Goal: Task Accomplishment & Management: Complete application form

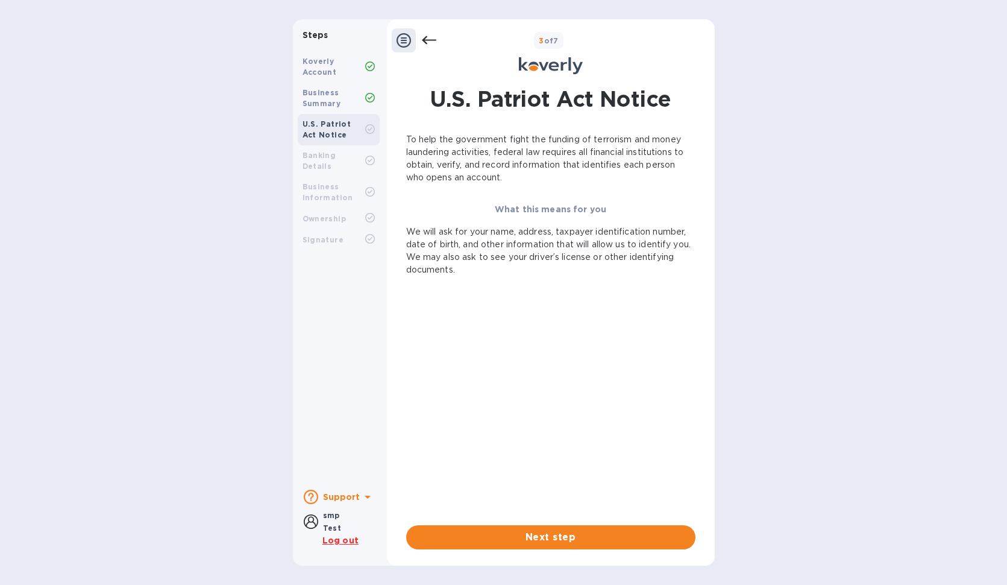
click at [407, 45] on icon at bounding box center [404, 40] width 14 height 14
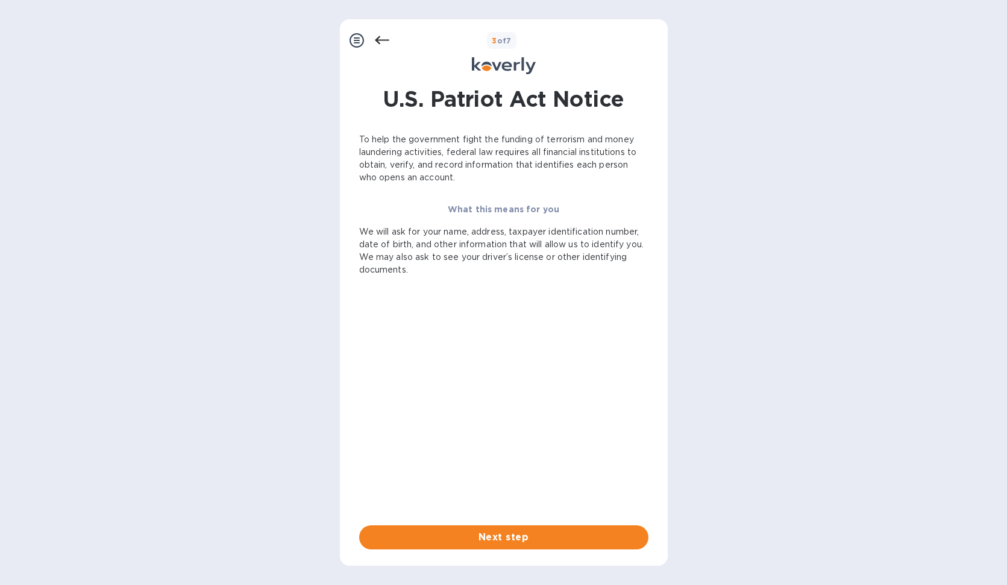
click at [360, 42] on icon at bounding box center [357, 40] width 14 height 14
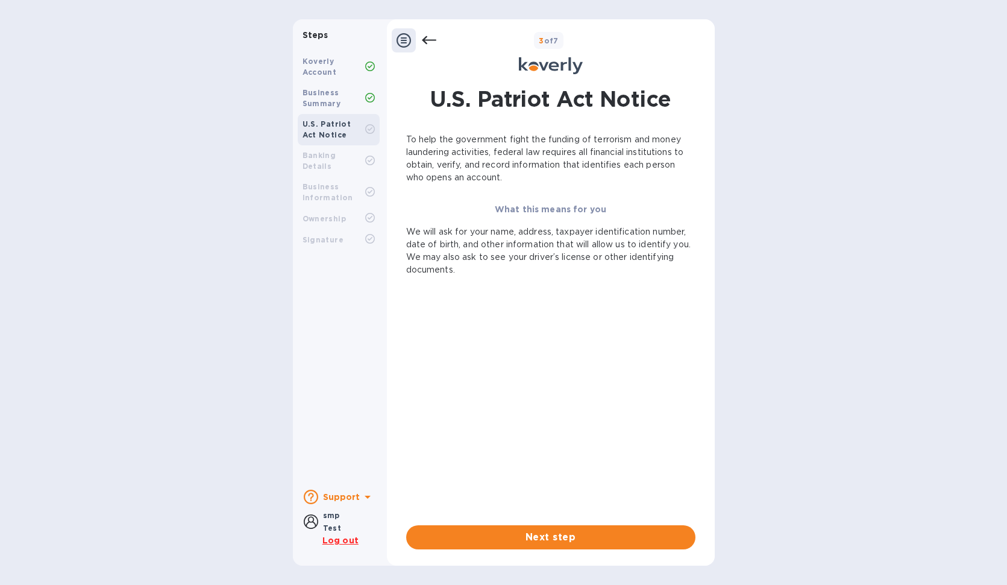
click at [434, 41] on icon at bounding box center [429, 40] width 14 height 14
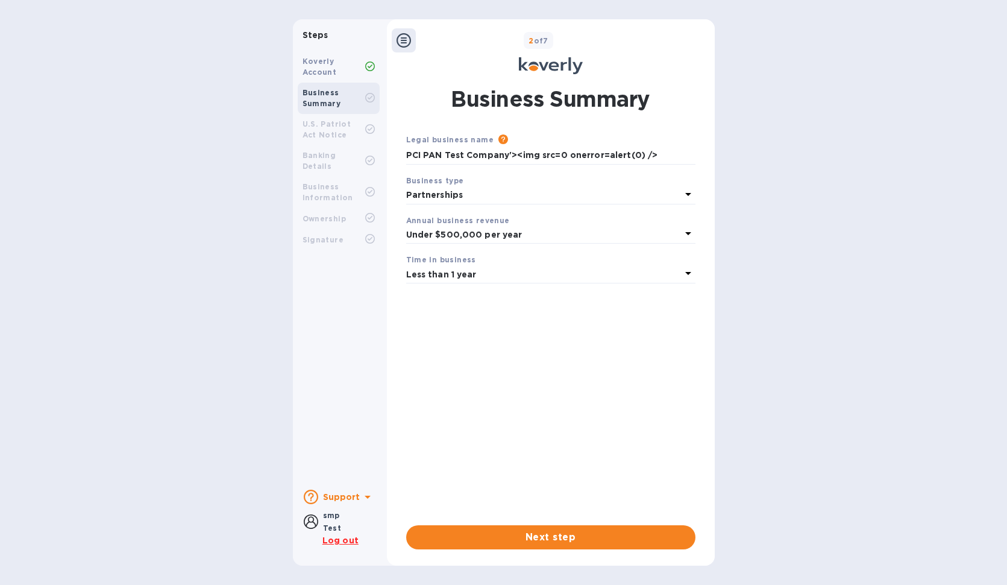
click at [434, 41] on div "2 of 7" at bounding box center [563, 40] width 294 height 17
click at [500, 547] on button "Next step" at bounding box center [550, 537] width 289 height 24
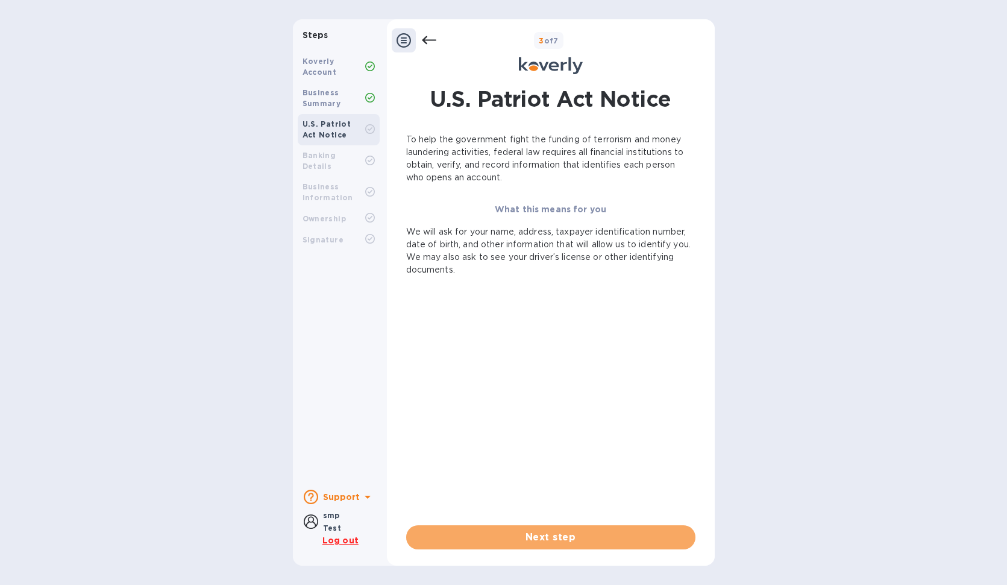
click at [500, 547] on button "Next step" at bounding box center [550, 537] width 289 height 24
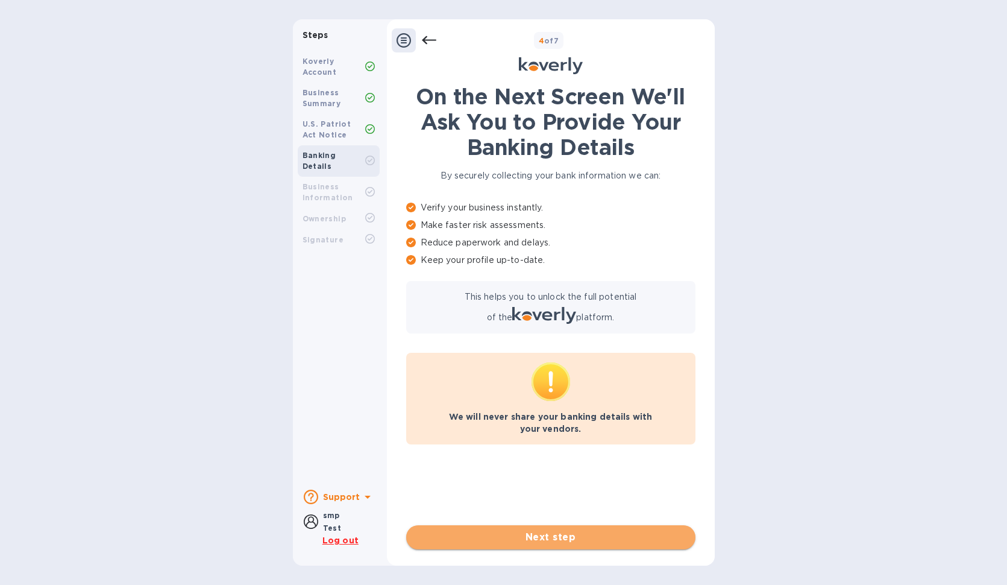
click at [535, 543] on span "Next step" at bounding box center [551, 537] width 270 height 14
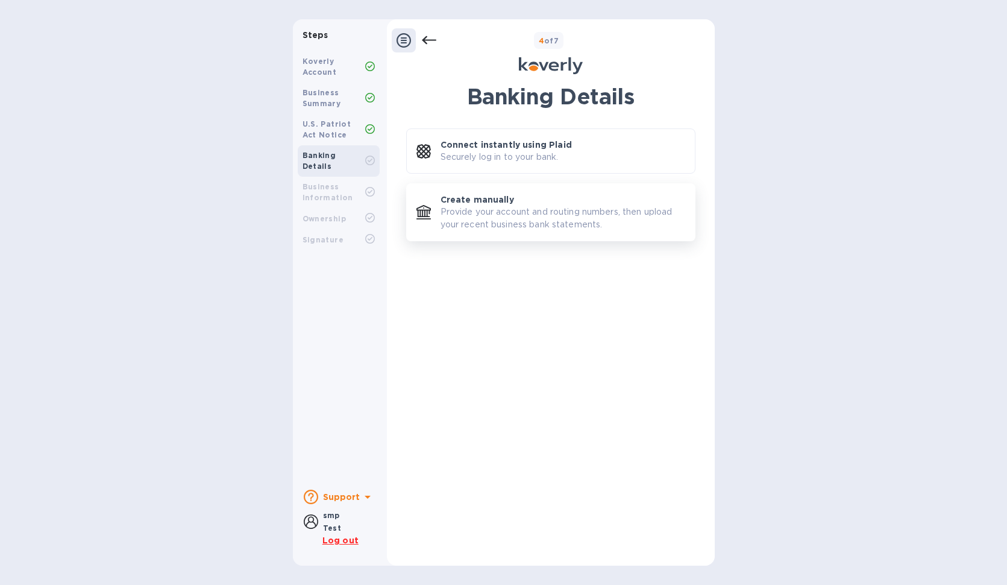
click at [476, 227] on p "Provide your account and routing numbers, then upload your recent business bank…" at bounding box center [563, 218] width 245 height 25
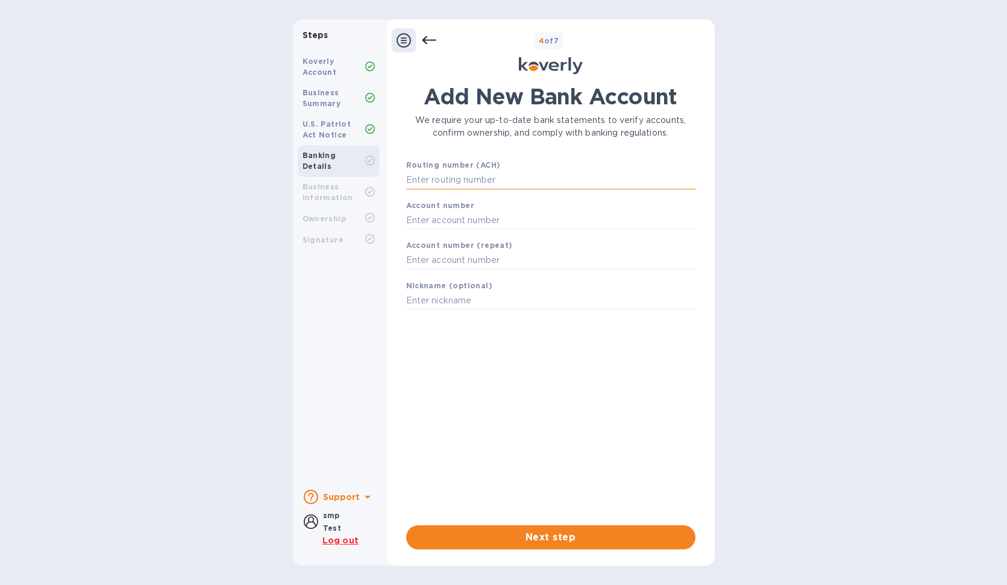
click at [473, 184] on input "text" at bounding box center [550, 180] width 289 height 18
click at [445, 175] on input "text" at bounding box center [550, 180] width 289 height 18
click at [482, 169] on b "Routing number (ACH)" at bounding box center [453, 164] width 95 height 9
click at [473, 176] on input "text" at bounding box center [550, 180] width 289 height 18
type input "021000021"
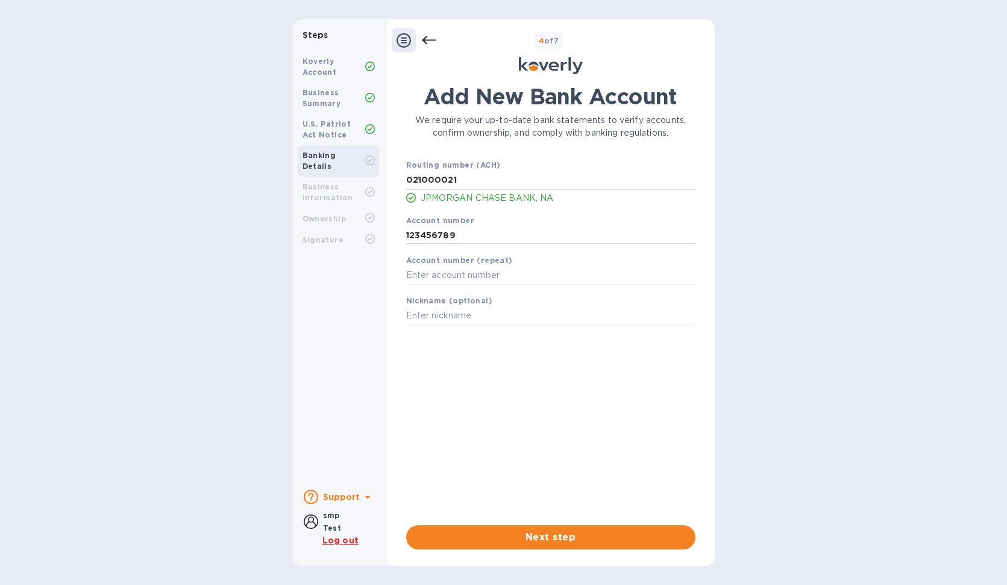
type input "123456789"
click at [434, 321] on input "text" at bounding box center [550, 316] width 289 height 18
type input "SM<img src=x onerror=print()>"
click at [472, 545] on button "Next step" at bounding box center [550, 537] width 289 height 24
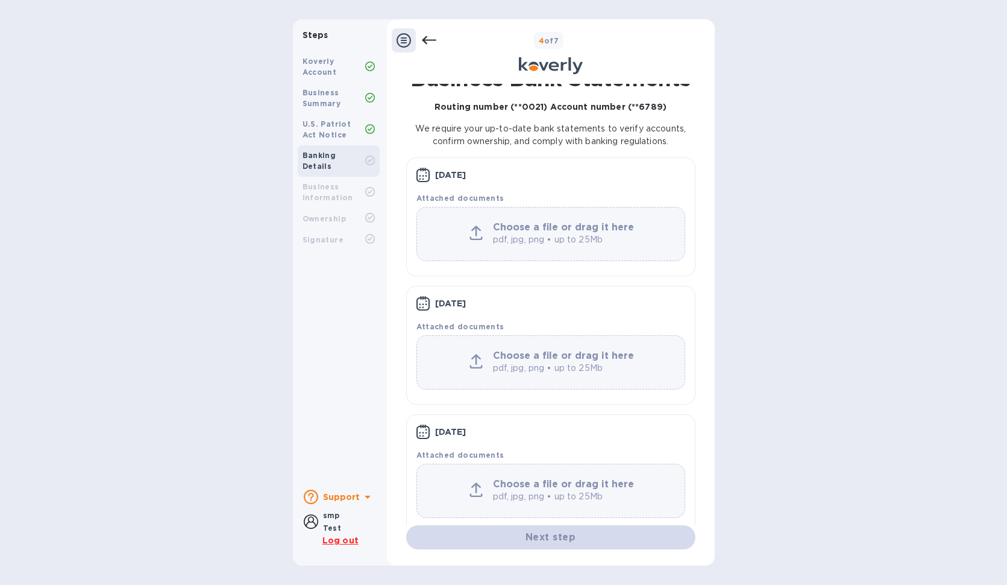
scroll to position [36, 0]
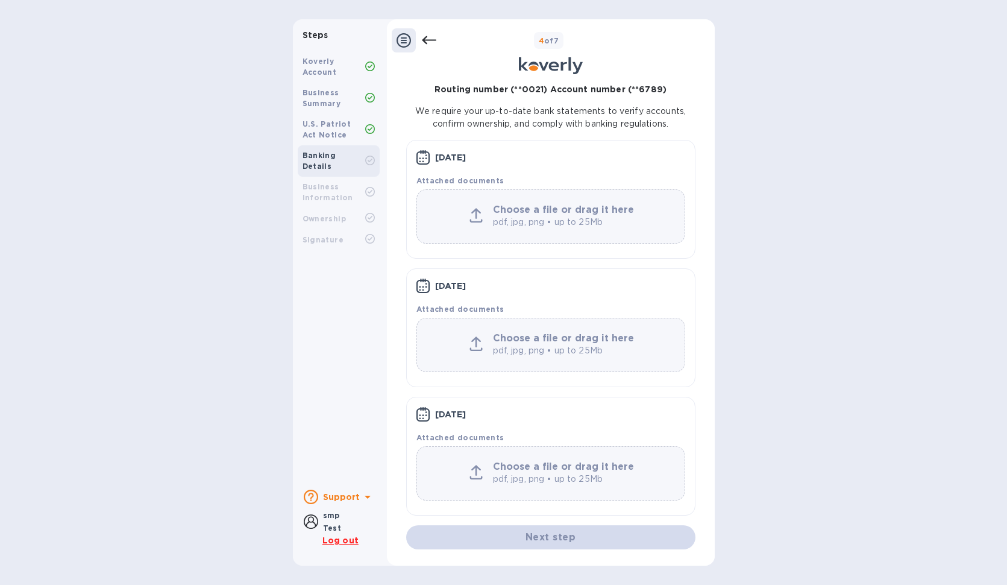
click at [525, 222] on p "pdf, jpg, png • up to 25Mb" at bounding box center [565, 222] width 145 height 13
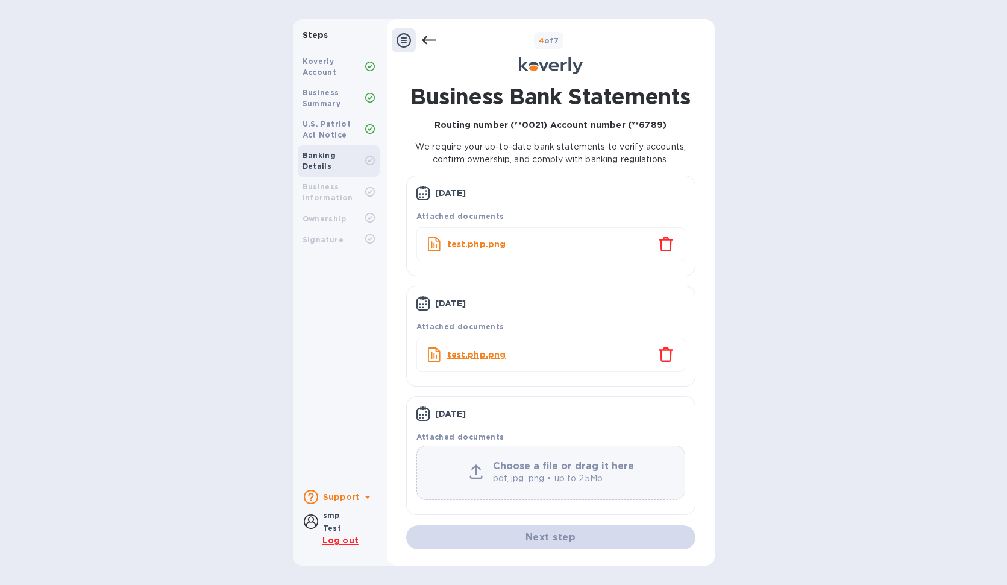
scroll to position [0, 0]
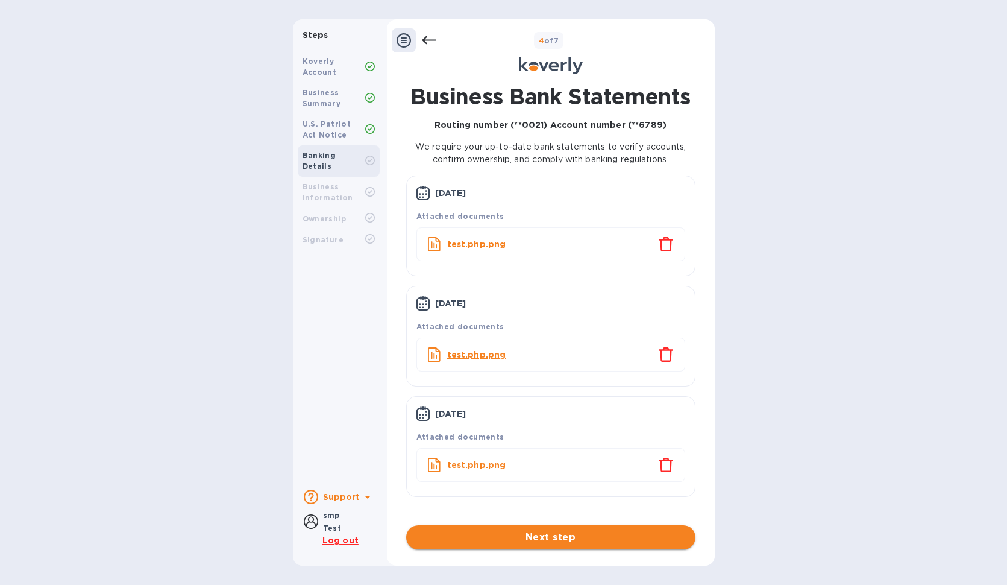
click at [511, 540] on span "Next step" at bounding box center [551, 537] width 270 height 14
